Goal: Communication & Community: Connect with others

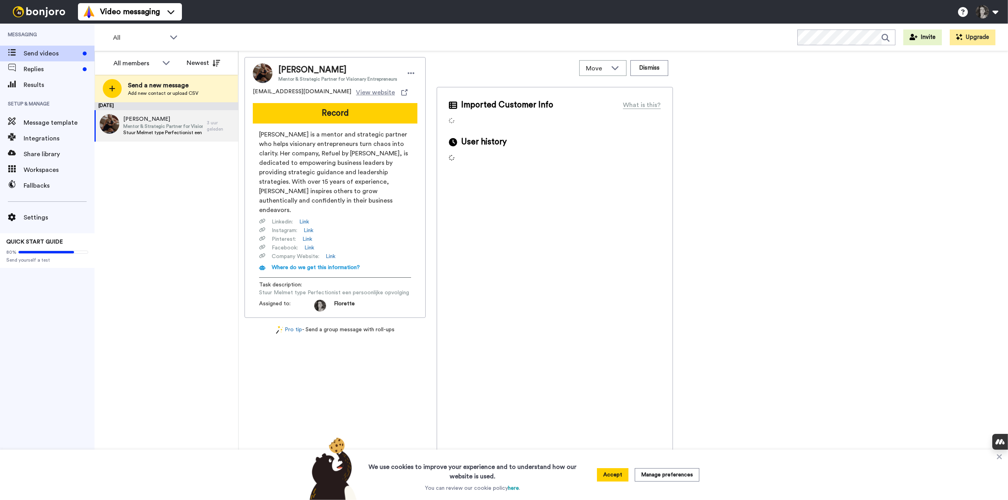
click at [148, 132] on span "Stuur Melmet type Perfectionist een persoonlijke opvolging" at bounding box center [163, 133] width 80 height 6
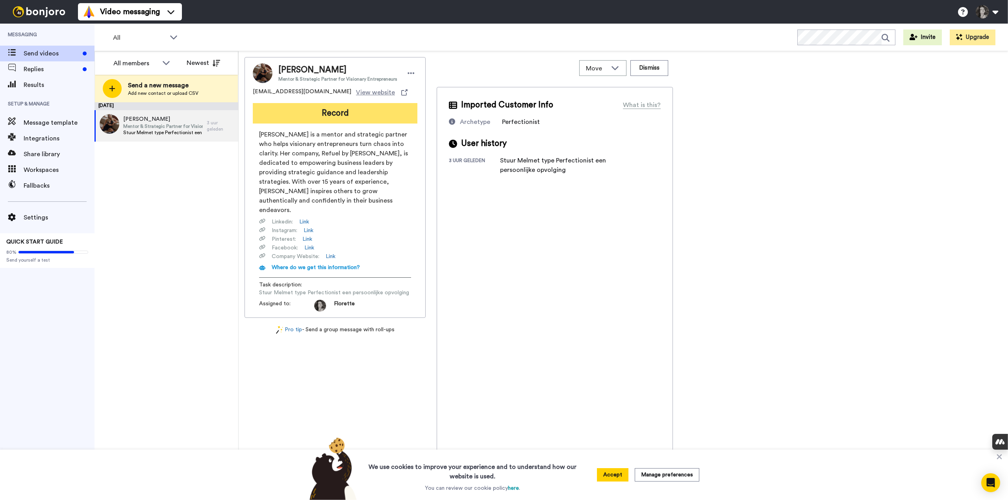
click at [379, 113] on button "Record" at bounding box center [335, 113] width 165 height 20
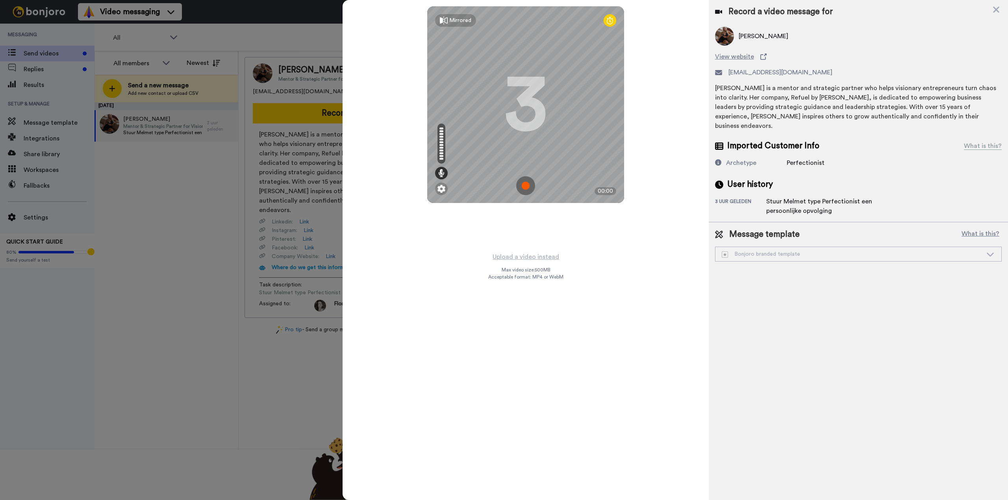
click at [526, 183] on img at bounding box center [525, 185] width 19 height 19
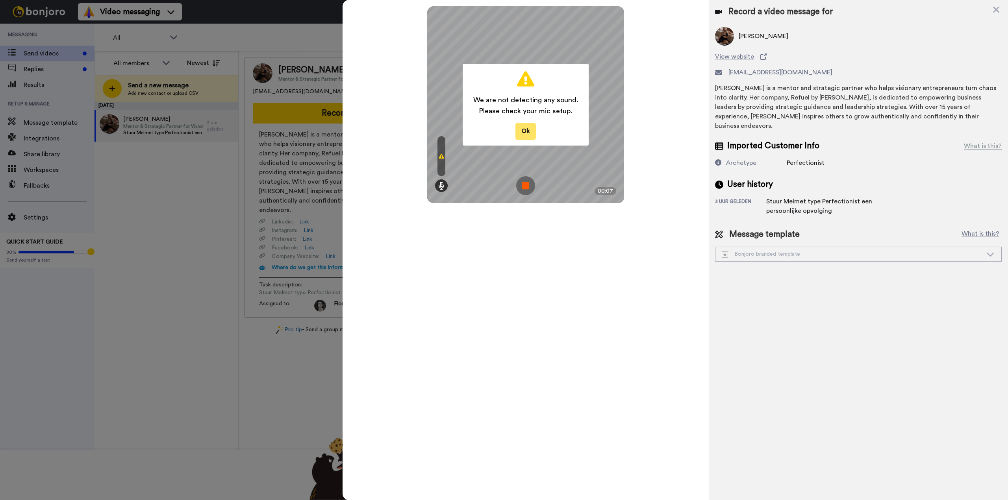
click at [529, 132] on button "Ok" at bounding box center [525, 131] width 20 height 17
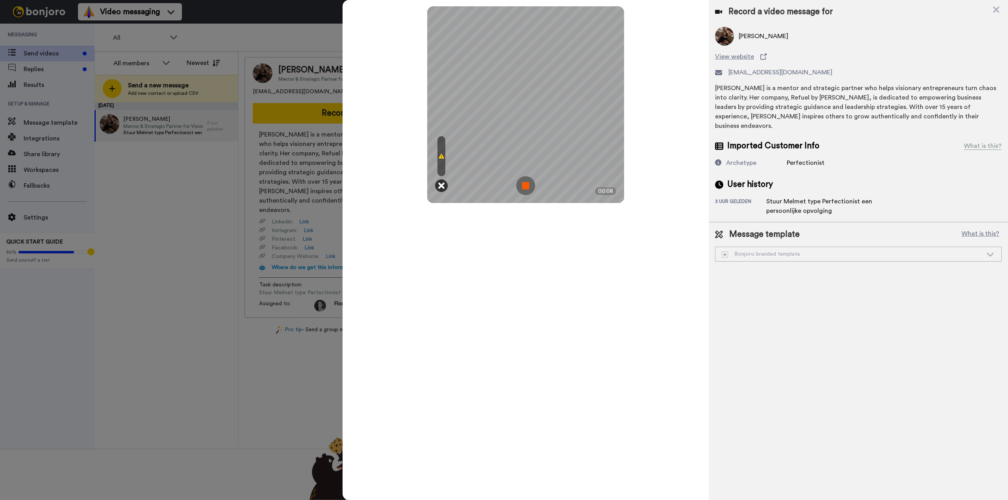
click at [439, 186] on icon at bounding box center [441, 186] width 6 height 8
click at [443, 187] on icon at bounding box center [441, 186] width 6 height 8
click at [441, 159] on div at bounding box center [441, 156] width 8 height 40
click at [529, 187] on img at bounding box center [525, 185] width 19 height 19
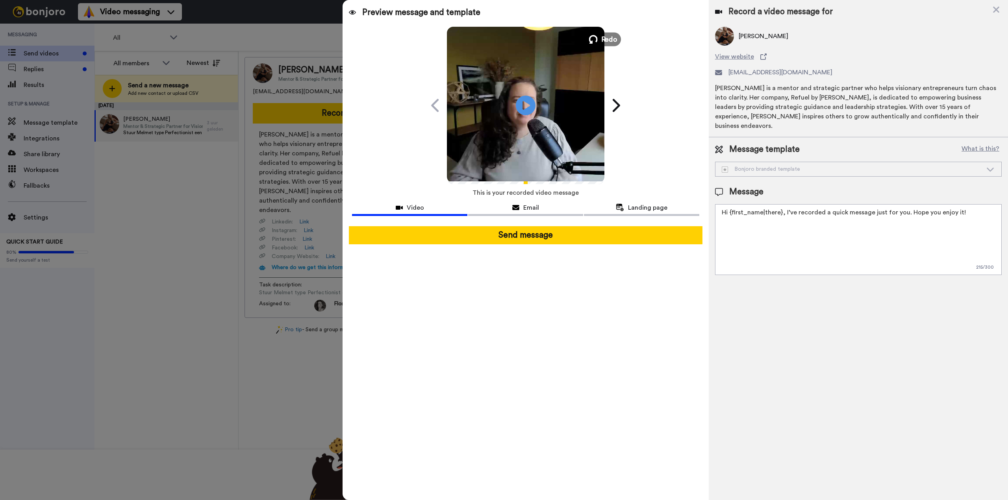
click at [597, 37] on icon at bounding box center [593, 39] width 9 height 9
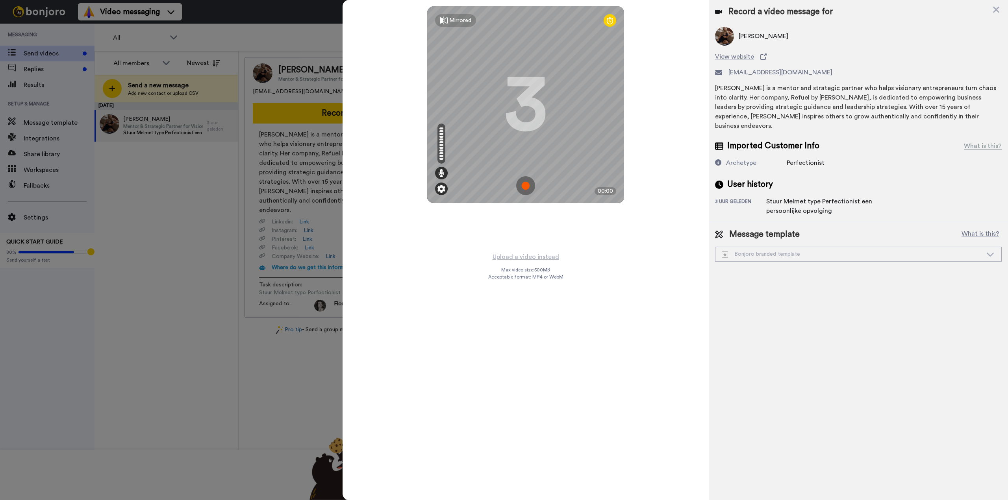
click at [440, 191] on img at bounding box center [441, 189] width 8 height 8
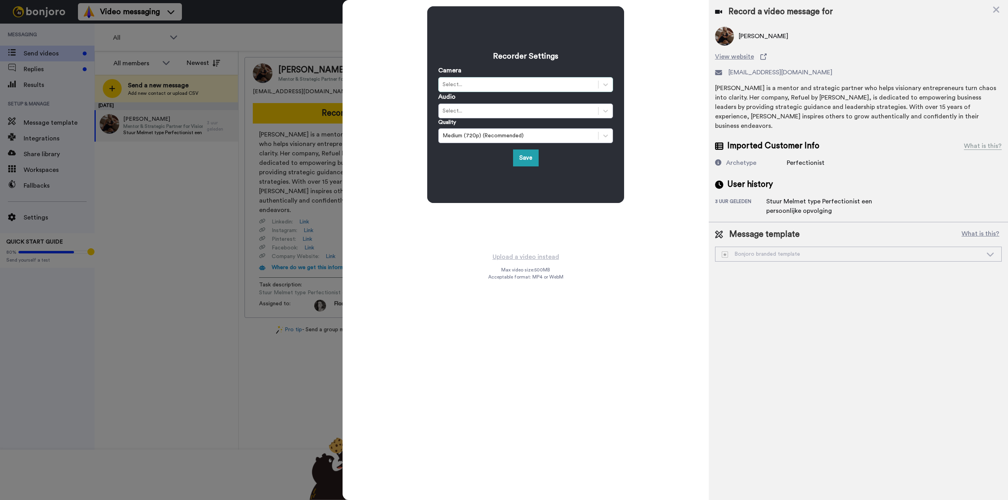
click at [476, 87] on div "Select..." at bounding box center [519, 85] width 152 height 8
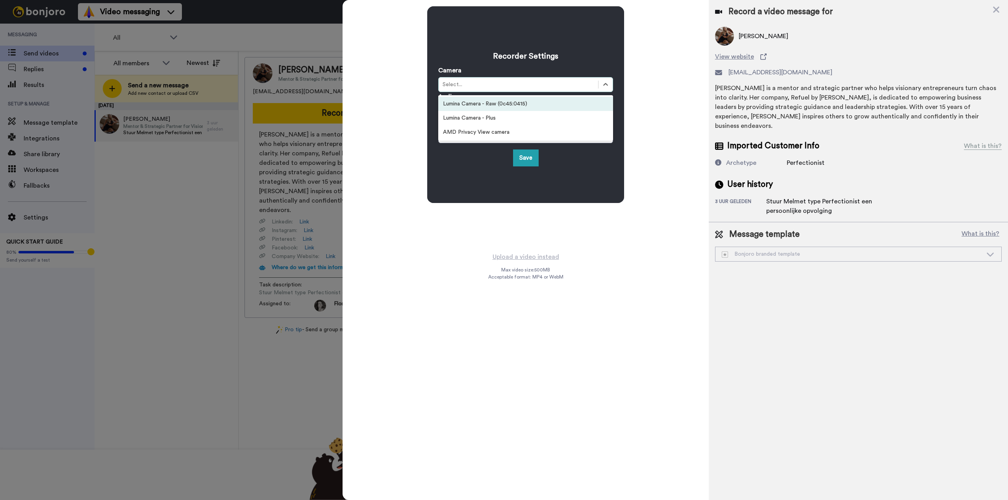
click at [479, 106] on div "Lumina Camera - Raw (0c45:0415)" at bounding box center [525, 104] width 175 height 14
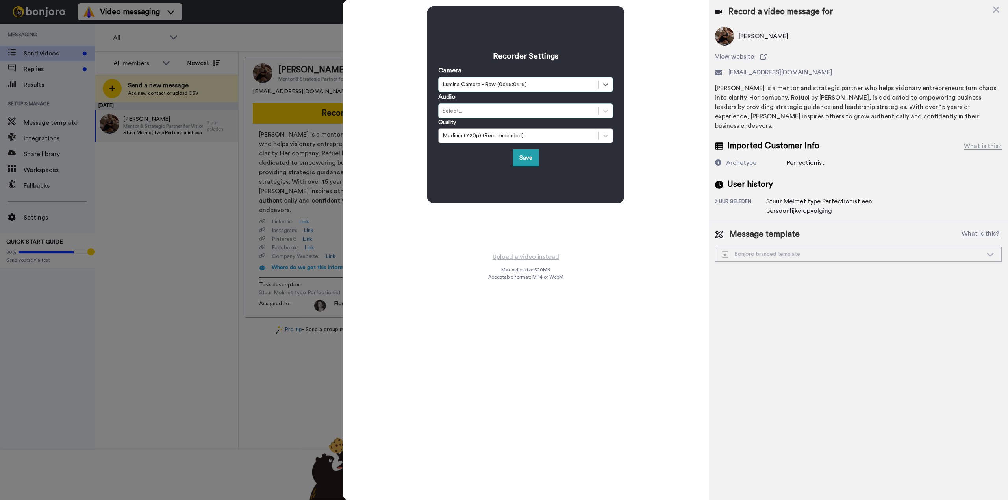
click at [467, 113] on div "Select..." at bounding box center [519, 111] width 152 height 8
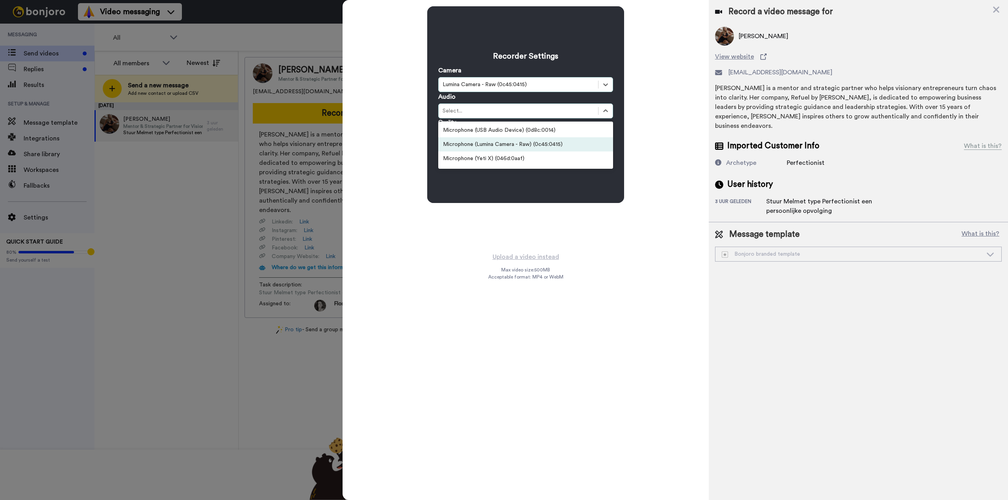
scroll to position [27, 0]
click at [486, 135] on div "Microphone (Yeti X) (046d:0aaf)" at bounding box center [525, 132] width 175 height 14
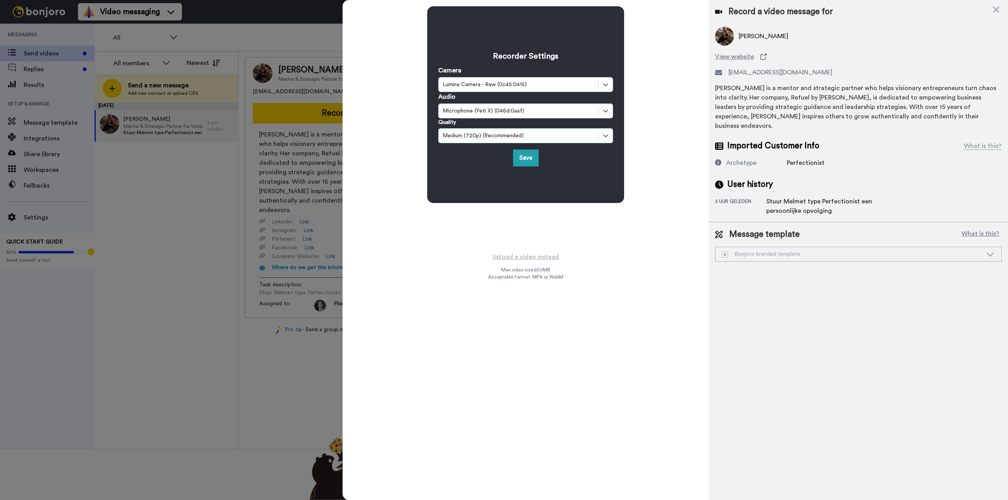
click at [480, 137] on div "Medium (720p) (Recommended)" at bounding box center [519, 136] width 152 height 8
click at [480, 130] on div "Medium (720p) (Recommended)" at bounding box center [525, 135] width 175 height 15
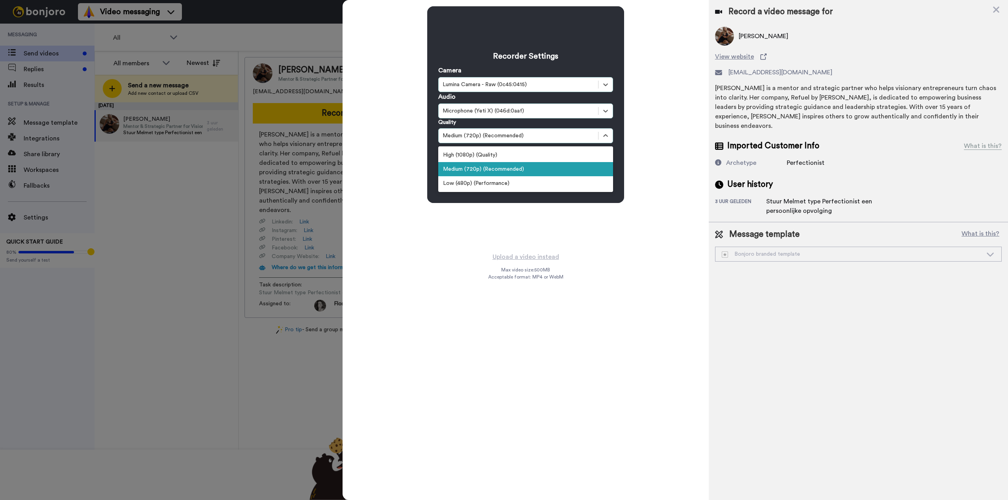
click at [487, 168] on div "Medium (720p) (Recommended)" at bounding box center [525, 169] width 175 height 14
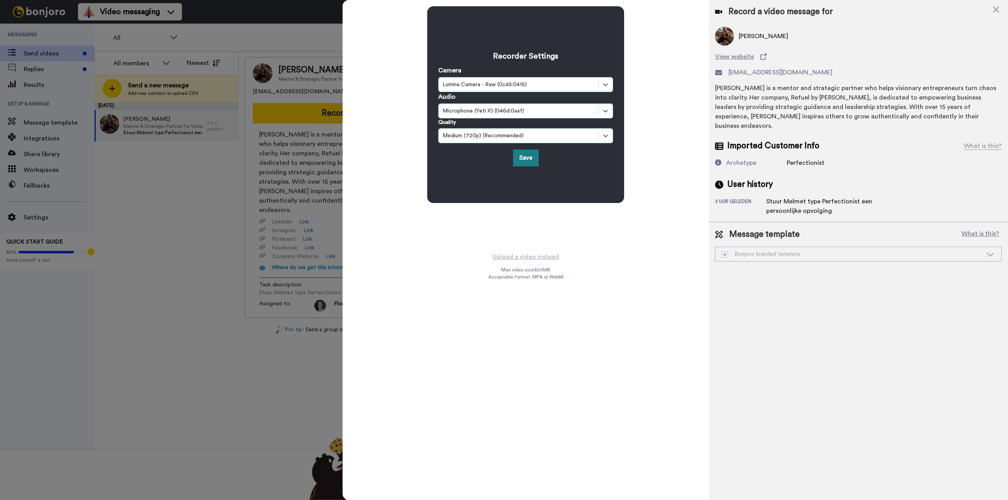
click at [535, 154] on button "Save" at bounding box center [526, 158] width 26 height 17
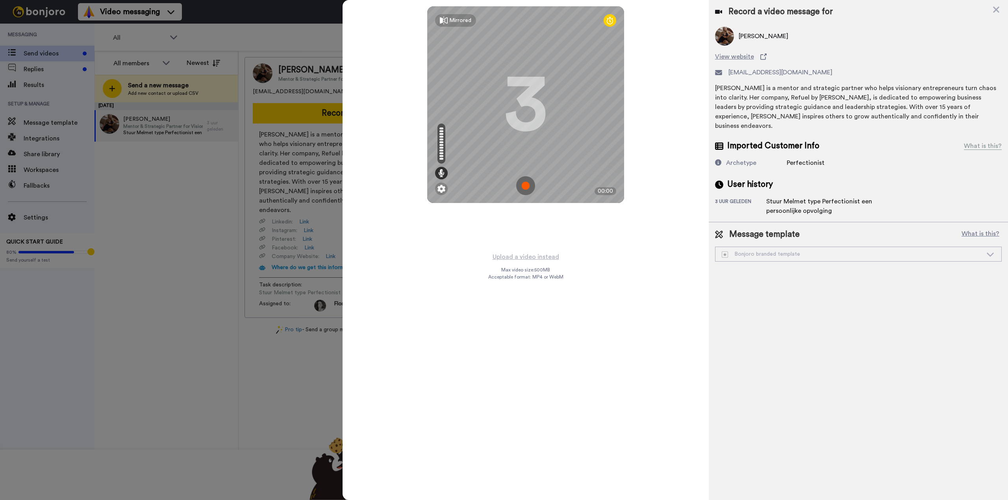
click at [529, 189] on img at bounding box center [525, 185] width 19 height 19
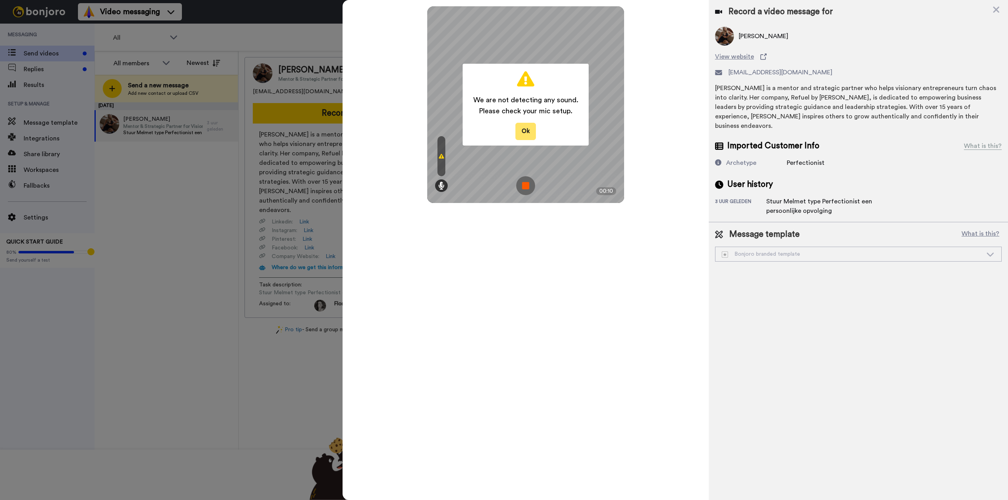
click at [528, 132] on button "Ok" at bounding box center [525, 131] width 20 height 17
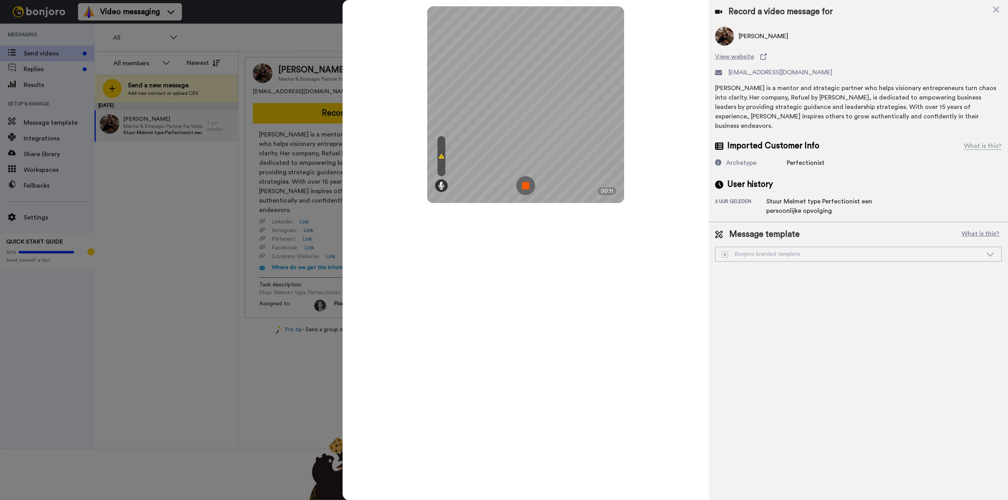
click at [535, 186] on img at bounding box center [525, 185] width 19 height 19
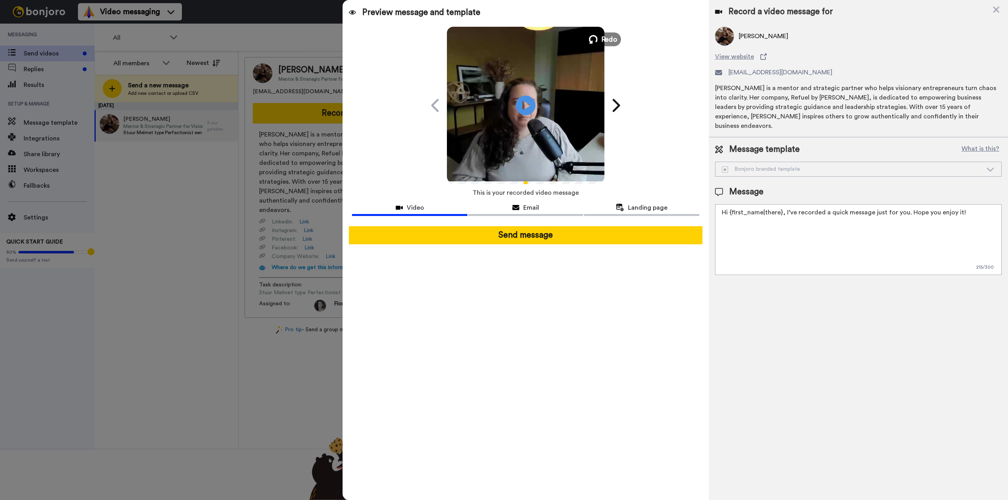
click at [610, 37] on span "Redo" at bounding box center [609, 39] width 17 height 10
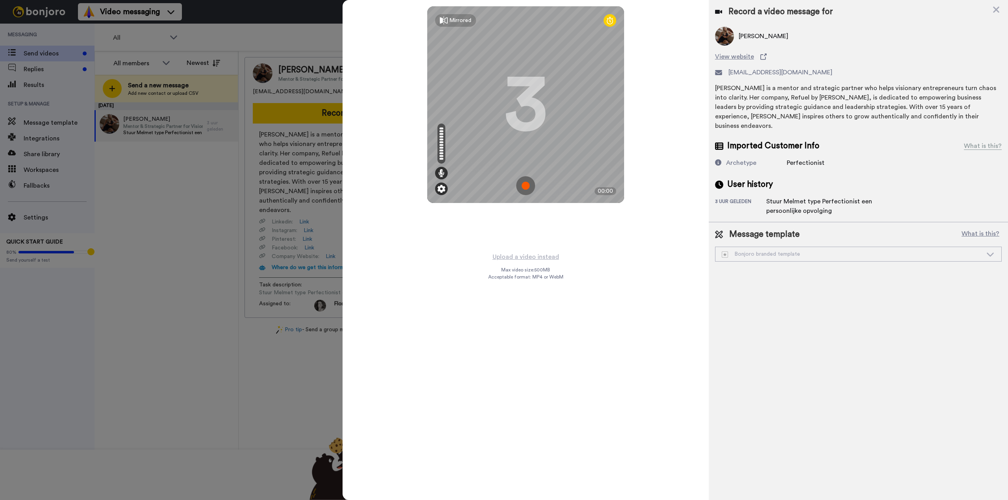
click at [444, 192] on img at bounding box center [441, 189] width 8 height 8
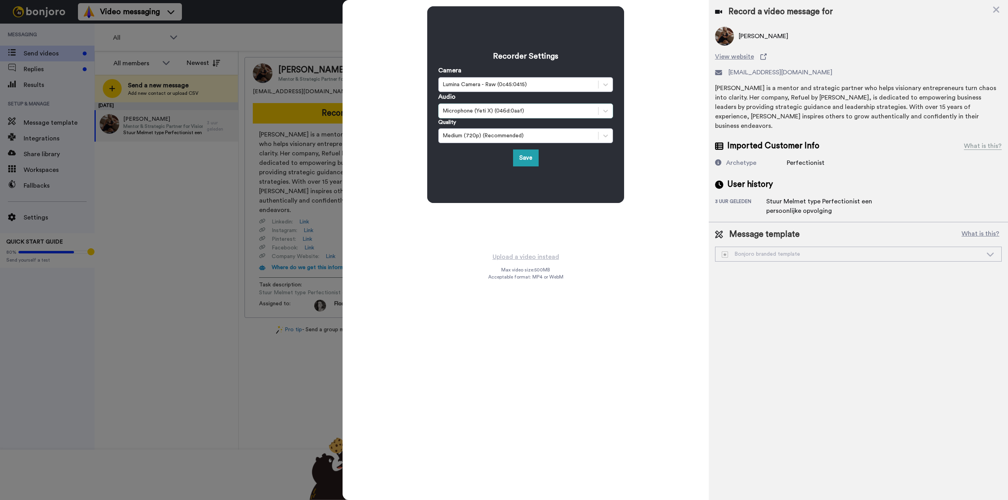
click at [486, 113] on div "Microphone (Yeti X) (046d:0aaf)" at bounding box center [519, 111] width 152 height 8
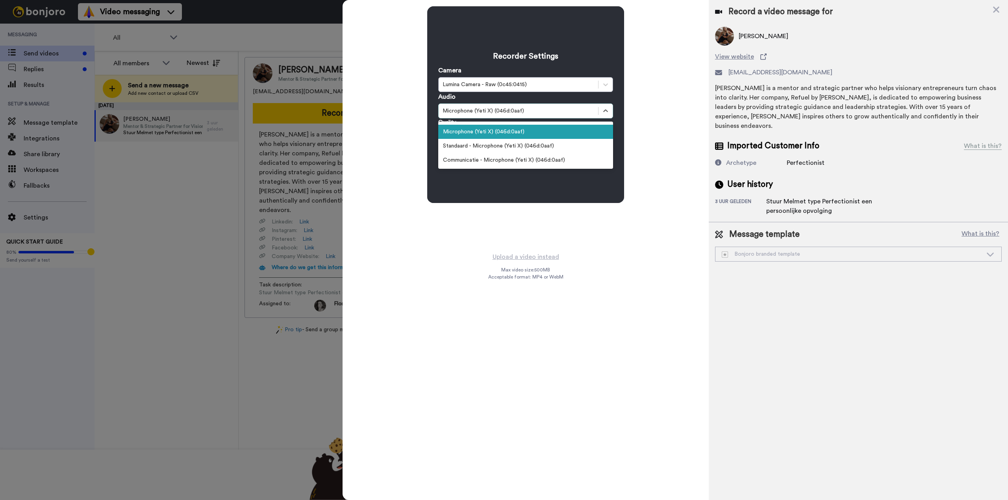
click at [545, 137] on div "Microphone (Yeti X) (046d:0aaf)" at bounding box center [525, 132] width 175 height 14
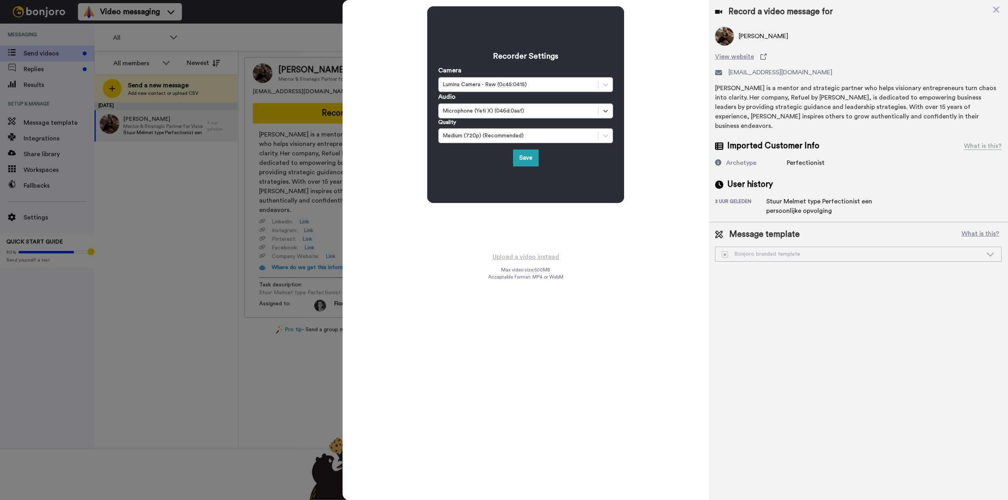
click at [490, 114] on div "Microphone (Yeti X) (046d:0aaf)" at bounding box center [519, 111] width 152 height 8
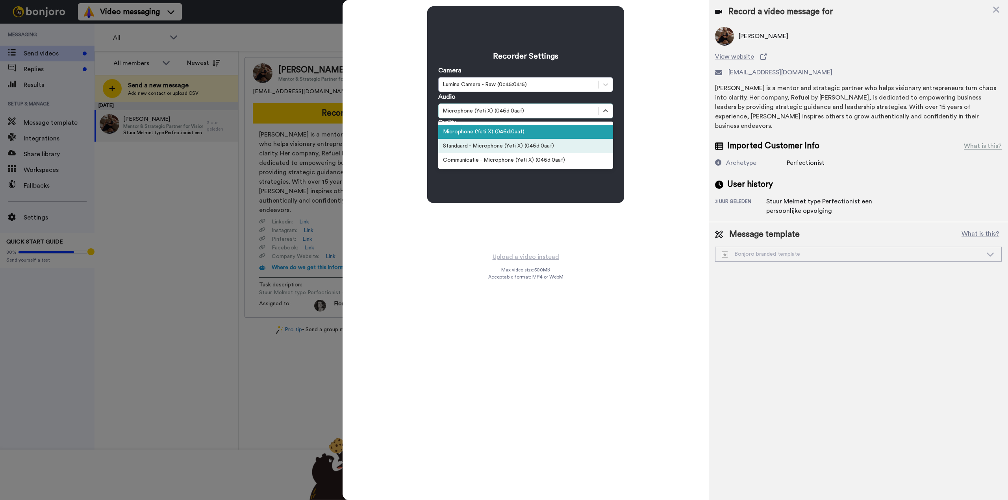
click at [492, 150] on div "Standaard - Microphone (Yeti X) (046d:0aaf)" at bounding box center [525, 146] width 175 height 14
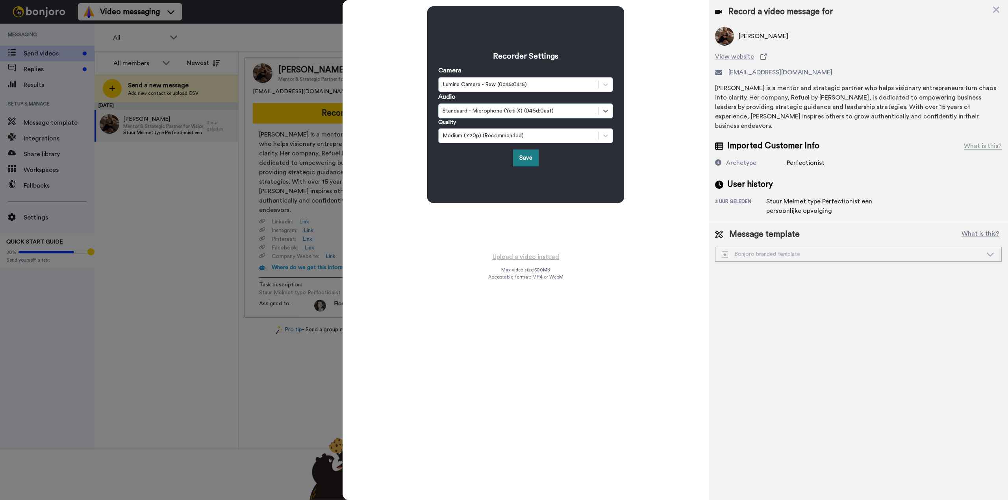
click at [523, 157] on button "Save" at bounding box center [526, 158] width 26 height 17
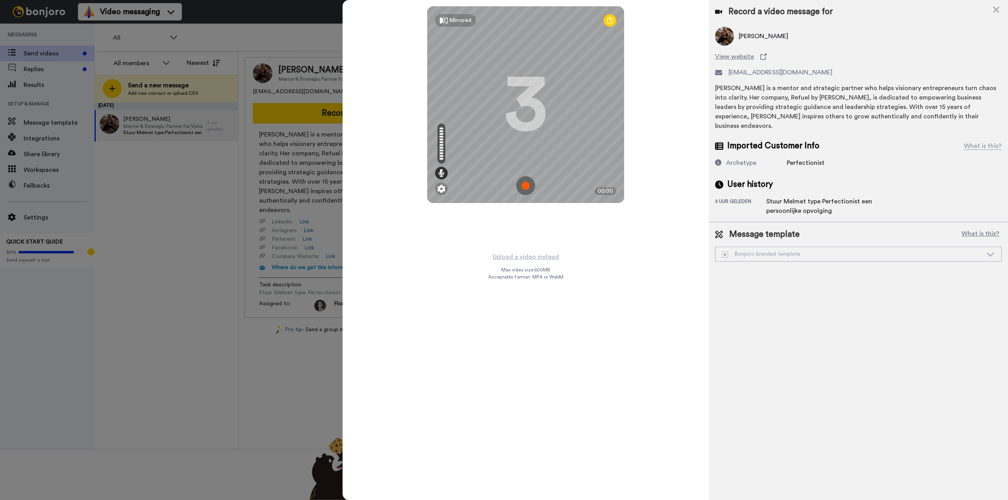
click at [990, 11] on div "Record a video message for" at bounding box center [858, 11] width 287 height 11
click at [991, 10] on div "Record a video message for" at bounding box center [858, 11] width 287 height 11
click at [993, 10] on icon at bounding box center [996, 10] width 8 height 10
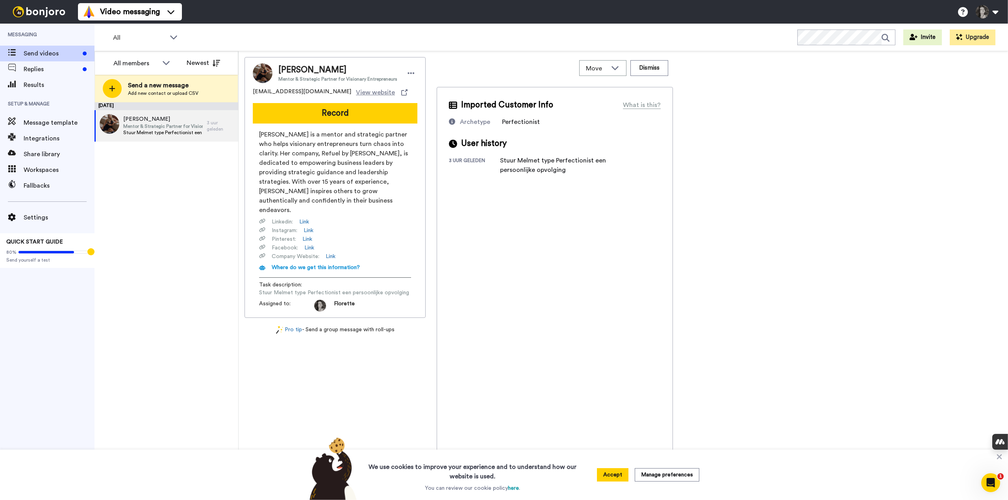
scroll to position [0, 0]
click at [314, 119] on button "Record" at bounding box center [335, 113] width 165 height 20
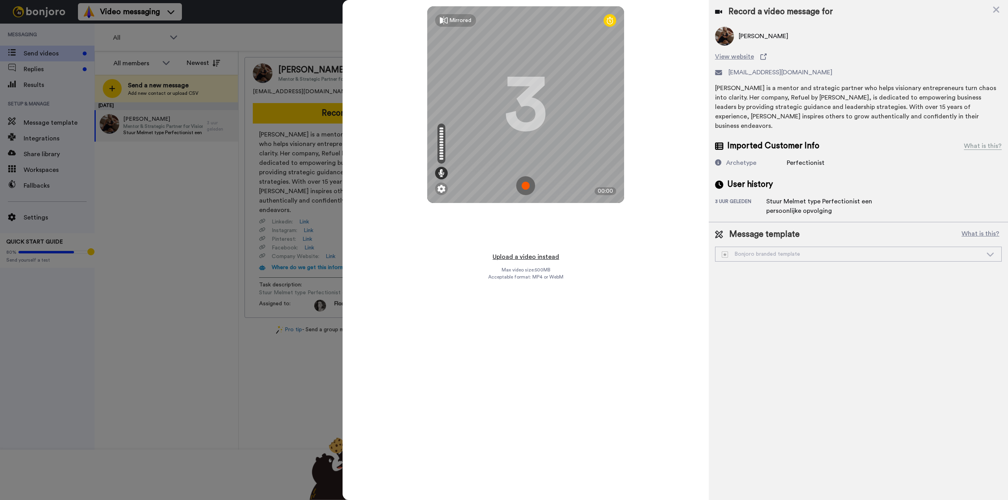
click at [504, 257] on button "Upload a video instead" at bounding box center [525, 257] width 71 height 10
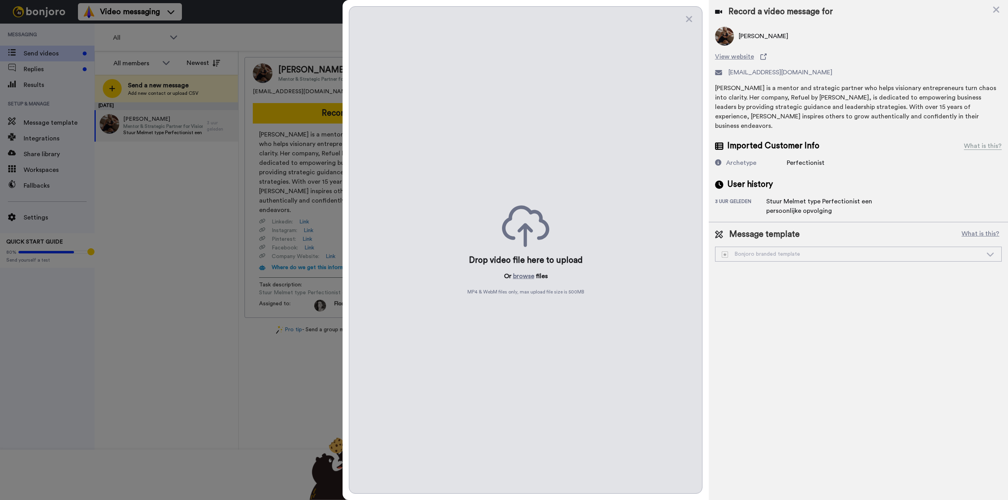
click at [510, 227] on icon at bounding box center [525, 227] width 47 height 42
click at [526, 275] on button "browse" at bounding box center [523, 276] width 21 height 9
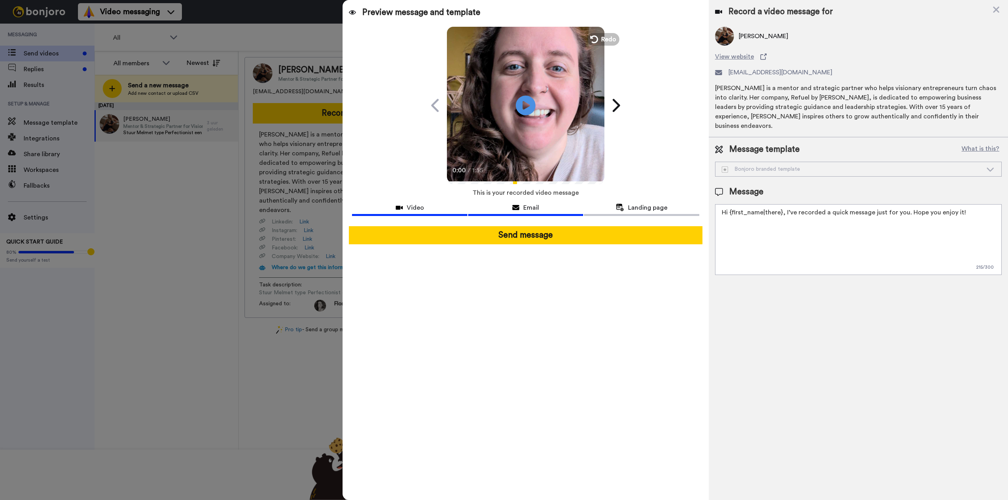
click at [528, 211] on span "Email" at bounding box center [531, 207] width 16 height 9
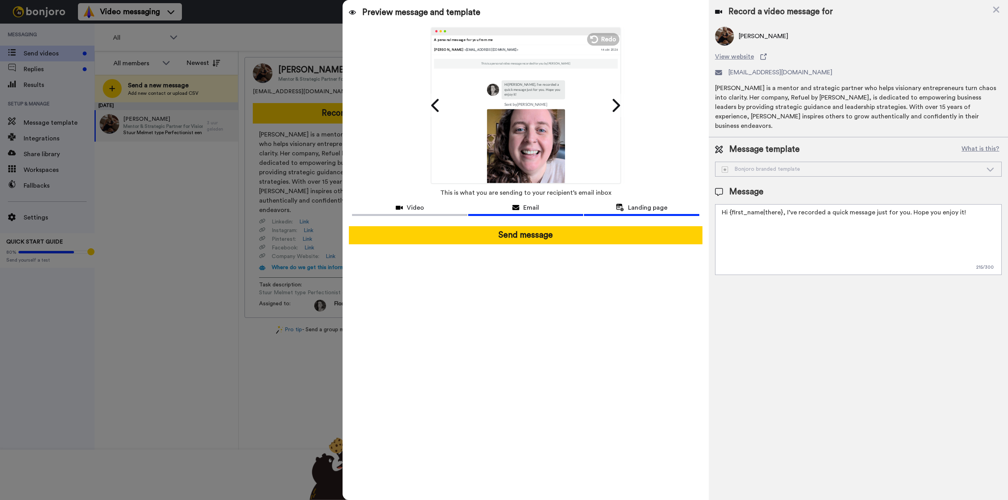
click at [641, 203] on span "Landing page" at bounding box center [647, 207] width 39 height 9
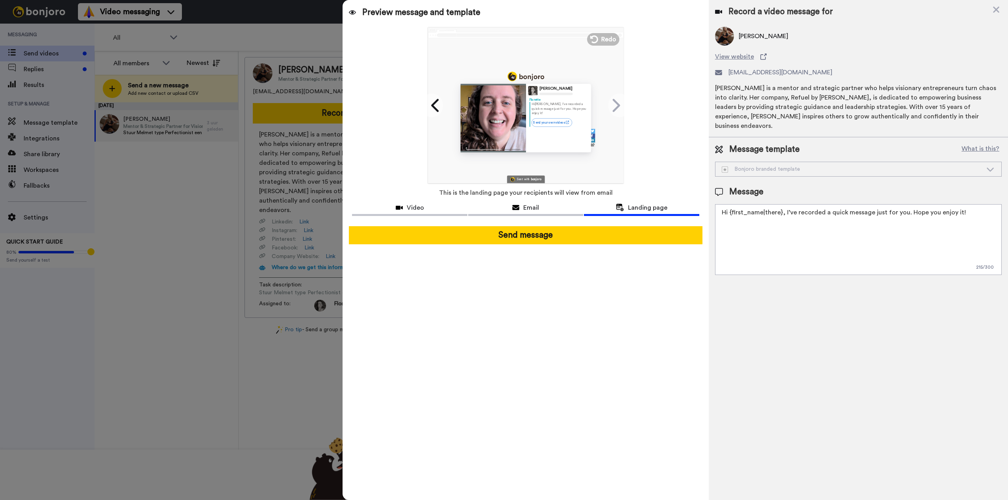
click at [789, 164] on div "Bonjoro branded template" at bounding box center [858, 169] width 286 height 14
click at [815, 165] on div "Bonjoro branded template" at bounding box center [852, 169] width 261 height 8
click at [1000, 162] on div "Bonjoro branded template" at bounding box center [858, 169] width 286 height 14
click at [989, 165] on icon at bounding box center [989, 169] width 9 height 8
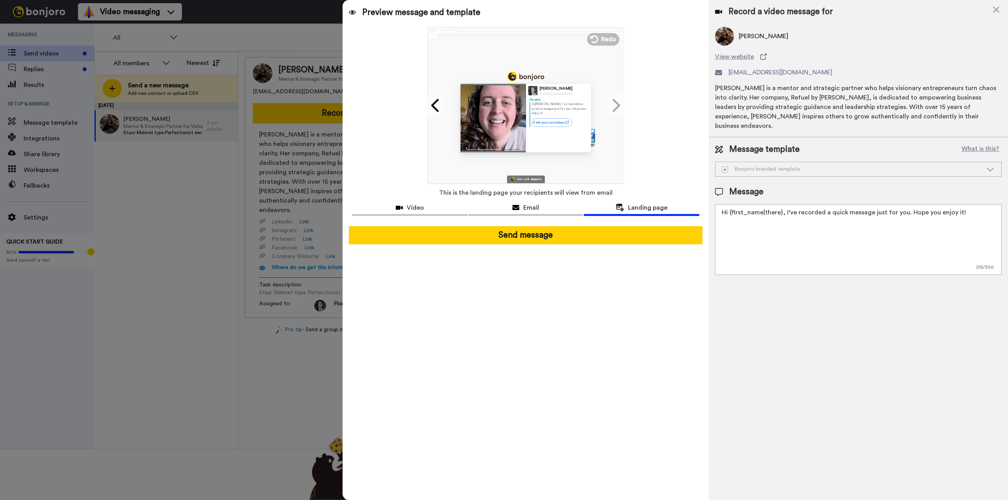
click at [989, 165] on icon at bounding box center [989, 169] width 9 height 8
click at [731, 165] on div "Bonjoro branded template" at bounding box center [852, 169] width 261 height 8
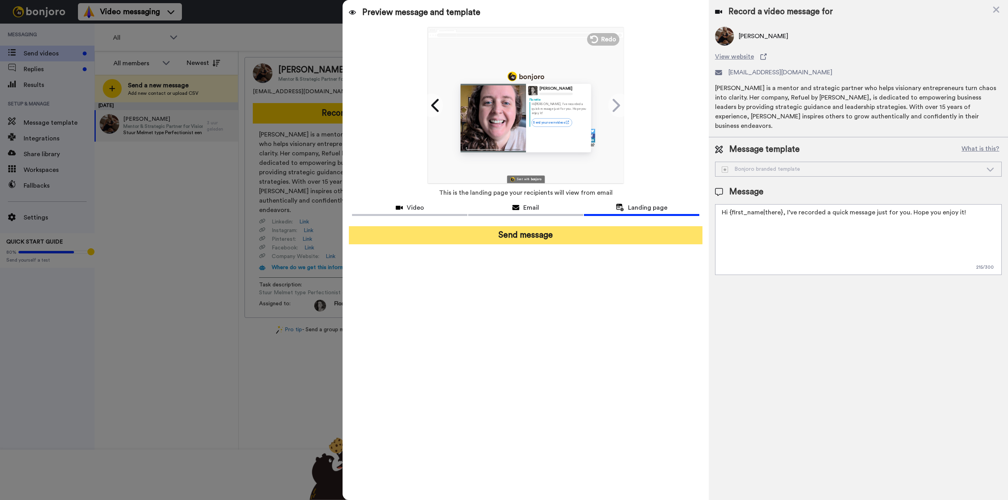
click at [521, 242] on button "Send message" at bounding box center [525, 235] width 353 height 18
